Goal: Task Accomplishment & Management: Use online tool/utility

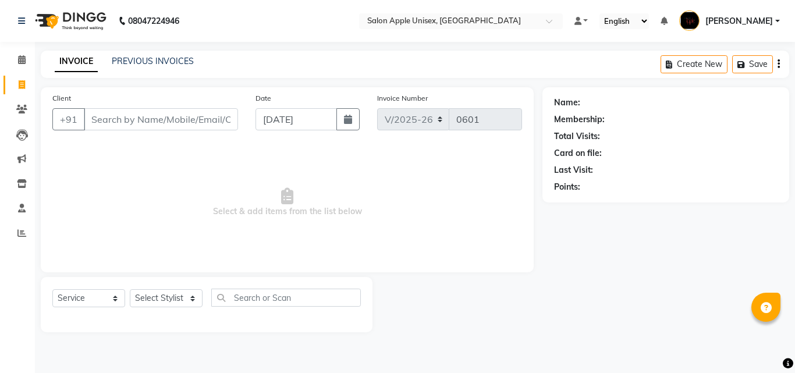
select select "133"
select select "service"
click at [19, 111] on icon at bounding box center [21, 109] width 11 height 9
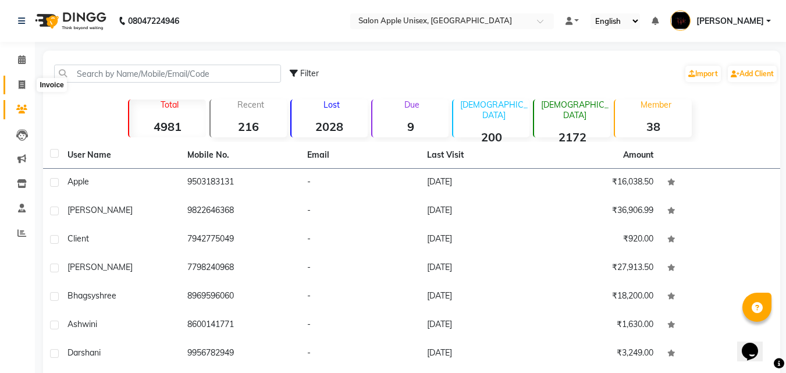
click at [22, 82] on icon at bounding box center [22, 84] width 6 height 9
select select "service"
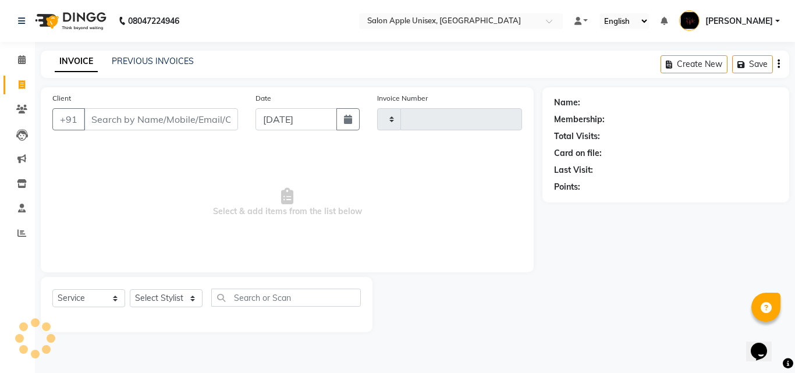
type input "0601"
select select "133"
